Goal: Navigation & Orientation: Find specific page/section

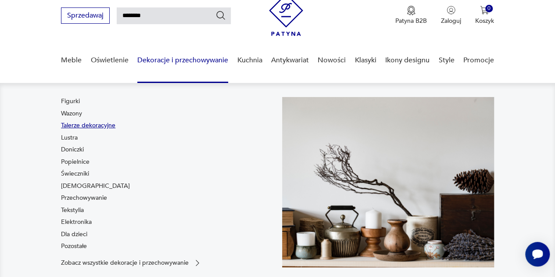
click at [69, 123] on link "Talerze dekoracyjne" at bounding box center [88, 125] width 54 height 9
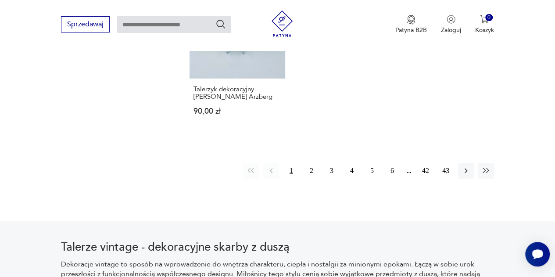
scroll to position [1343, 0]
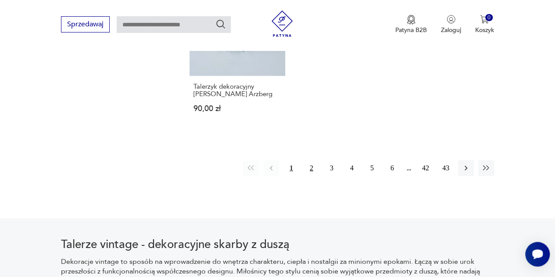
click at [310, 160] on button "2" at bounding box center [312, 168] width 16 height 16
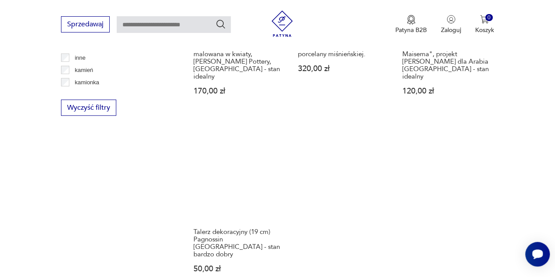
scroll to position [1216, 0]
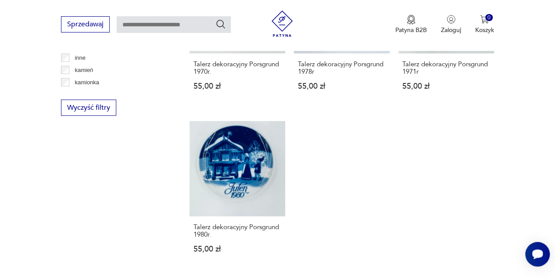
scroll to position [1269, 0]
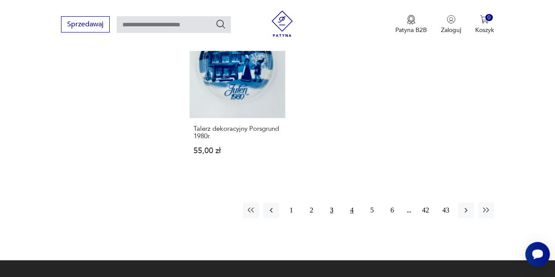
click at [350, 202] on button "4" at bounding box center [352, 210] width 16 height 16
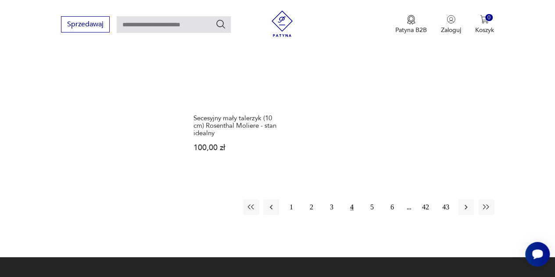
scroll to position [1322, 0]
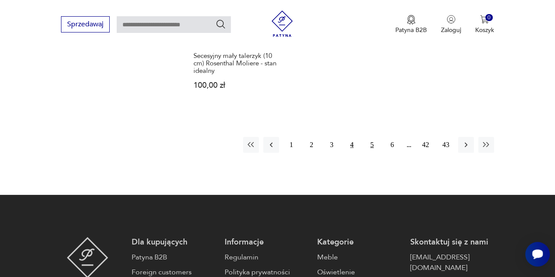
click at [374, 137] on button "5" at bounding box center [372, 145] width 16 height 16
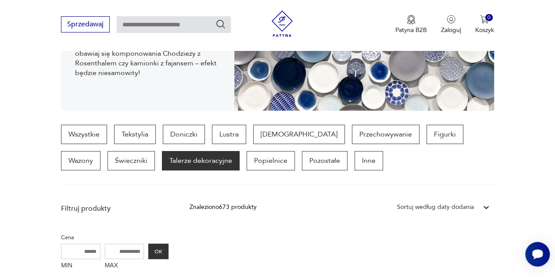
scroll to position [145, 0]
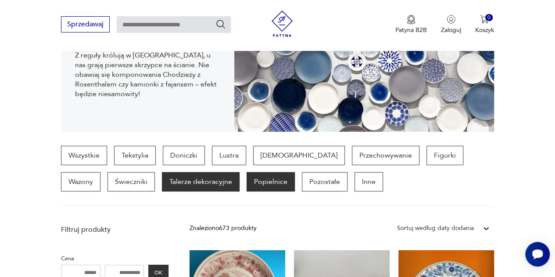
click at [247, 183] on p "Popielnice" at bounding box center [271, 181] width 48 height 19
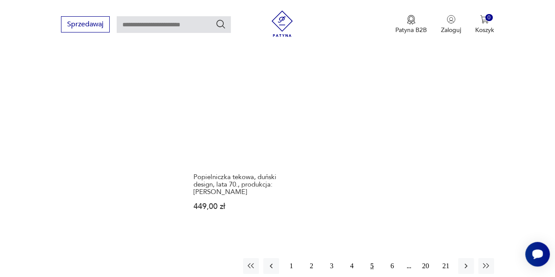
scroll to position [1234, 0]
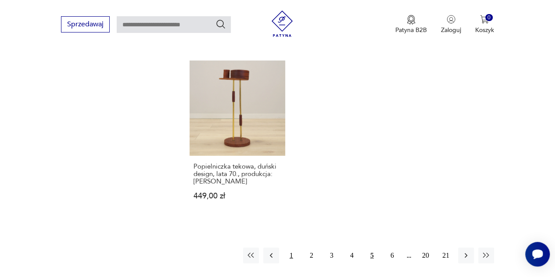
click at [292, 248] on button "1" at bounding box center [292, 256] width 16 height 16
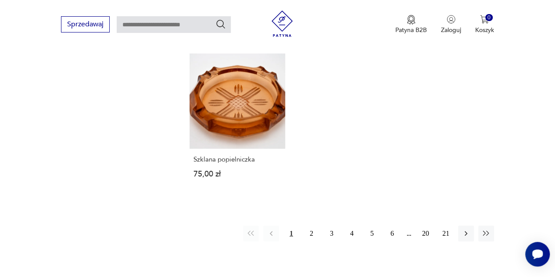
scroll to position [1269, 0]
click at [313, 225] on button "2" at bounding box center [312, 233] width 16 height 16
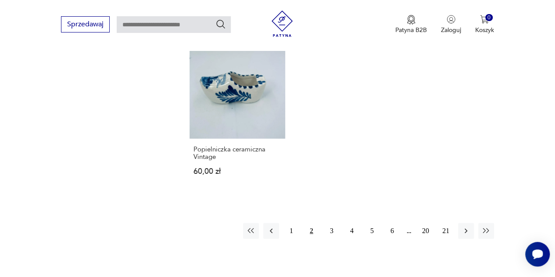
scroll to position [1269, 0]
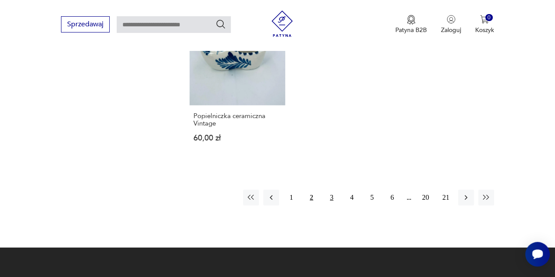
click at [331, 190] on button "3" at bounding box center [332, 198] width 16 height 16
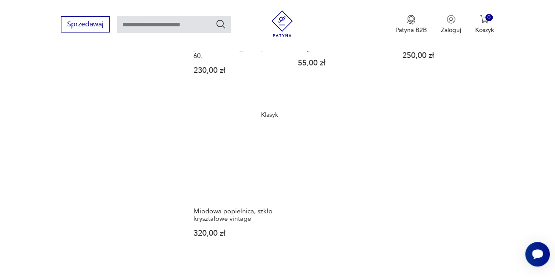
scroll to position [1234, 0]
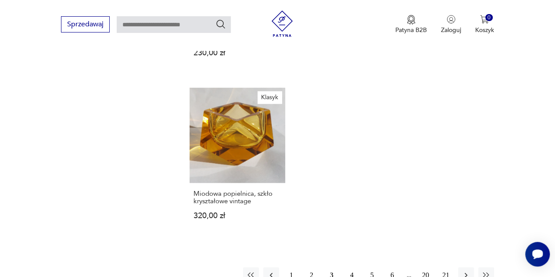
click at [352, 267] on button "4" at bounding box center [352, 275] width 16 height 16
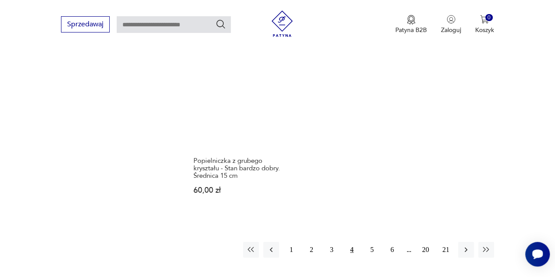
scroll to position [1269, 0]
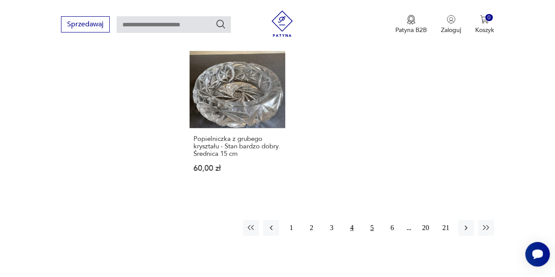
click at [372, 220] on button "5" at bounding box center [372, 228] width 16 height 16
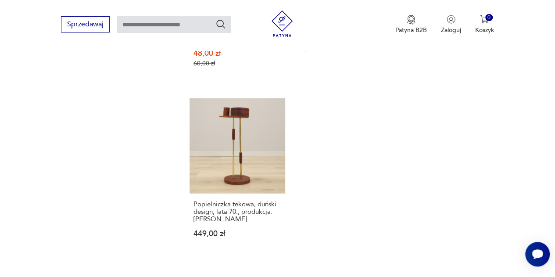
scroll to position [1234, 0]
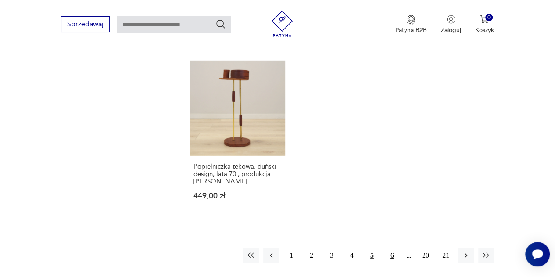
click at [394, 248] on button "6" at bounding box center [393, 256] width 16 height 16
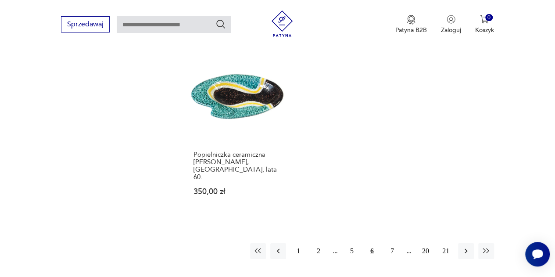
scroll to position [1234, 0]
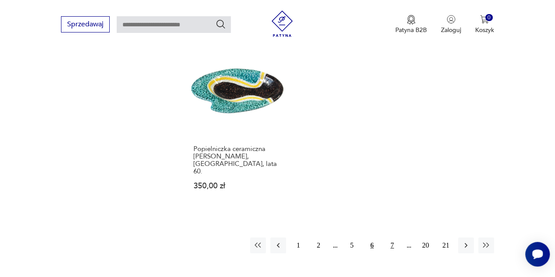
click at [393, 238] on button "7" at bounding box center [393, 246] width 16 height 16
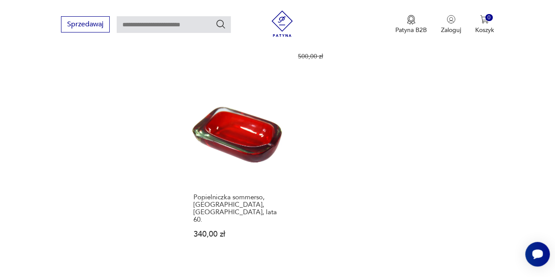
scroll to position [1199, 0]
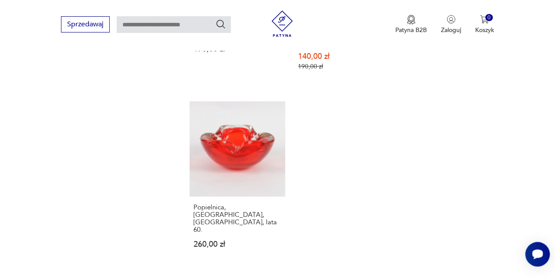
scroll to position [1199, 0]
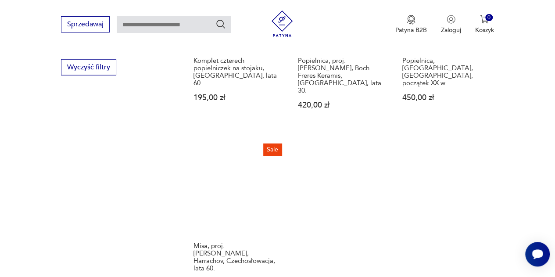
scroll to position [1181, 0]
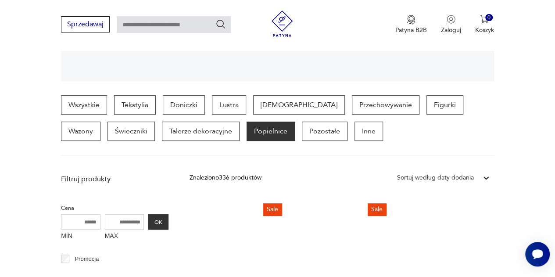
scroll to position [180, 0]
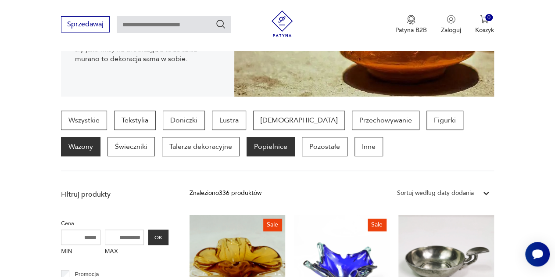
click at [101, 137] on p "Wazony" at bounding box center [81, 146] width 40 height 19
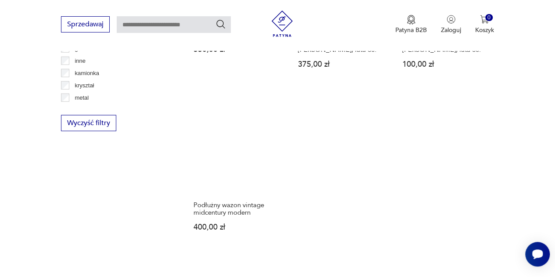
scroll to position [1181, 0]
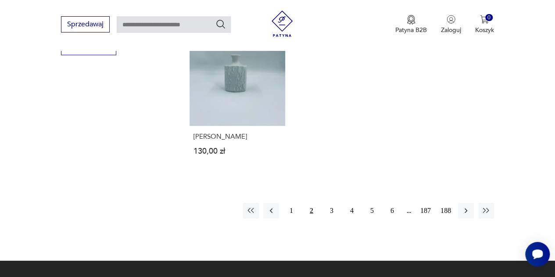
scroll to position [1269, 0]
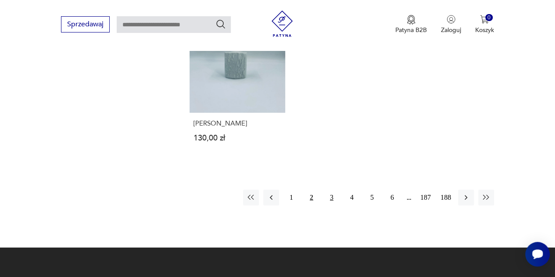
click at [334, 190] on button "3" at bounding box center [332, 198] width 16 height 16
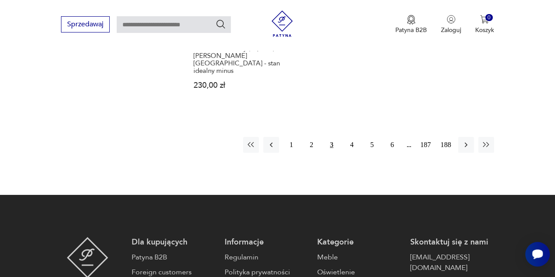
scroll to position [1374, 0]
